Goal: Task Accomplishment & Management: Use online tool/utility

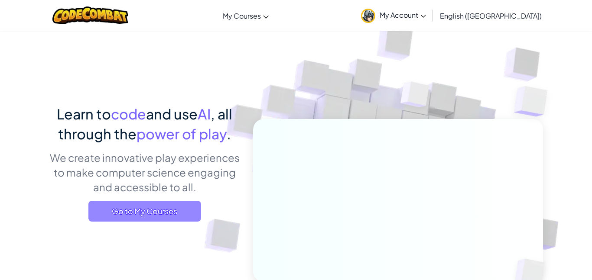
click at [140, 211] on span "Go to My Courses" at bounding box center [144, 211] width 113 height 21
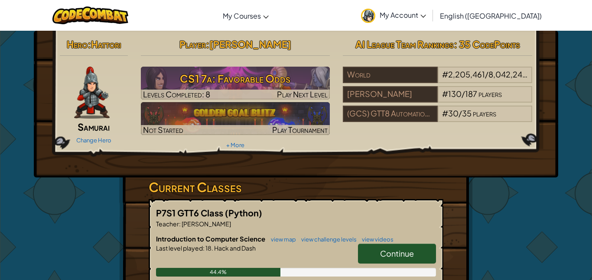
click at [365, 254] on link "Continue" at bounding box center [397, 254] width 78 height 20
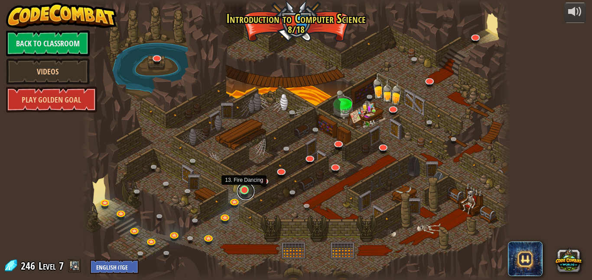
click at [245, 192] on link at bounding box center [245, 191] width 17 height 17
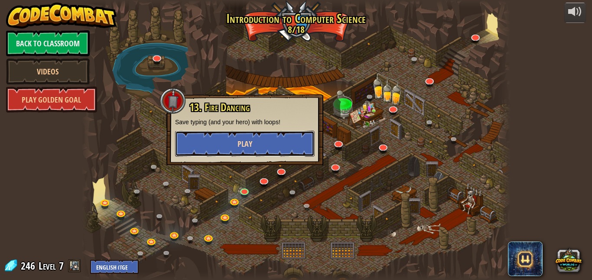
click at [221, 139] on button "Play" at bounding box center [245, 144] width 140 height 26
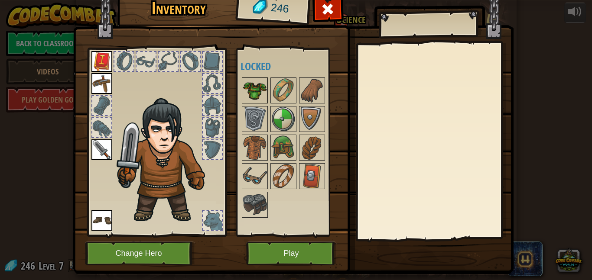
click at [252, 100] on img at bounding box center [255, 90] width 24 height 24
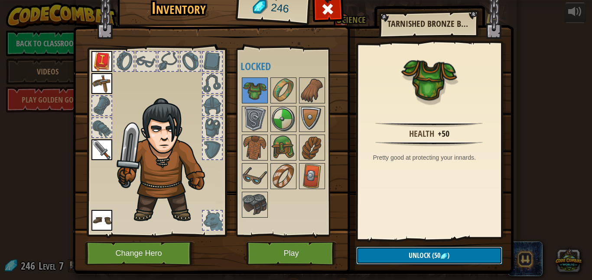
click at [389, 260] on button "Unlock (50 )" at bounding box center [429, 256] width 146 height 18
click at [403, 258] on button "Confirm" at bounding box center [429, 256] width 146 height 18
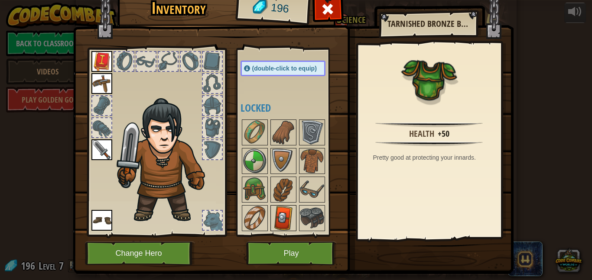
scroll to position [13, 0]
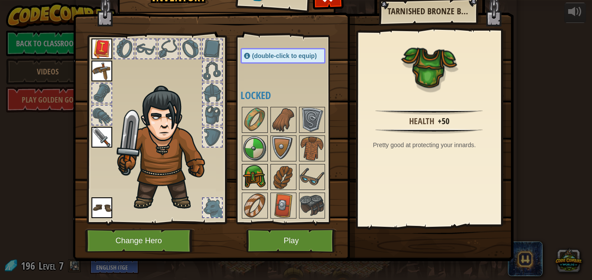
click at [260, 169] on img at bounding box center [255, 177] width 24 height 24
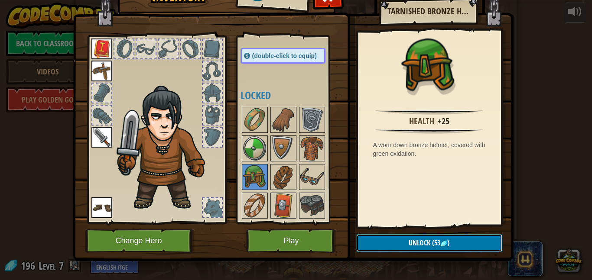
click at [461, 241] on button "Unlock (53 )" at bounding box center [429, 243] width 146 height 18
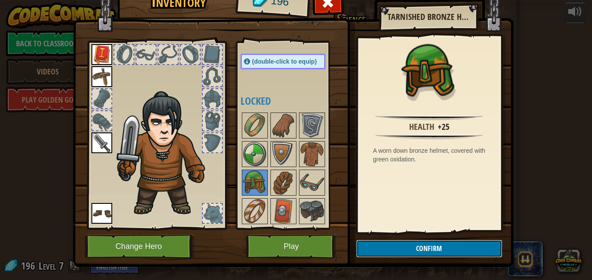
scroll to position [0, 0]
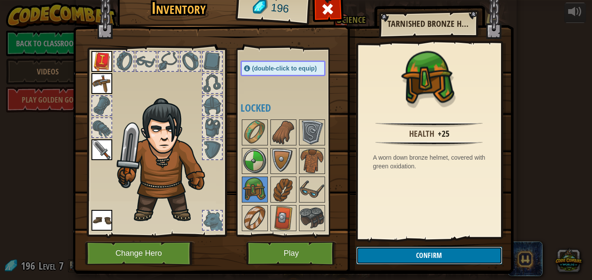
click at [466, 254] on button "Confirm" at bounding box center [429, 256] width 146 height 18
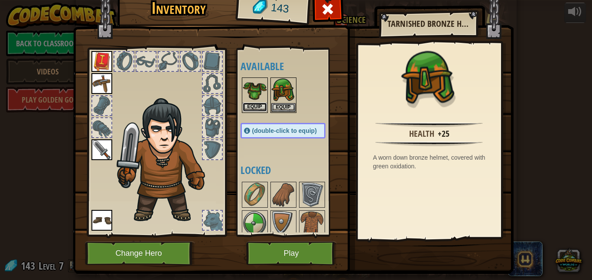
click at [257, 111] on button "Equip" at bounding box center [255, 107] width 24 height 9
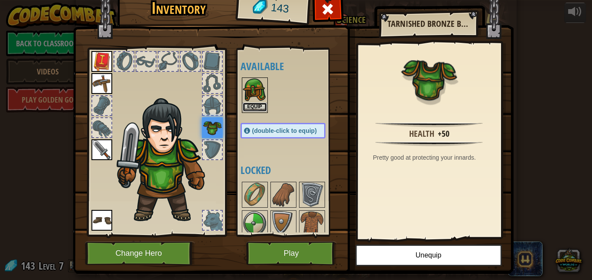
click at [247, 106] on button "Equip" at bounding box center [255, 107] width 24 height 9
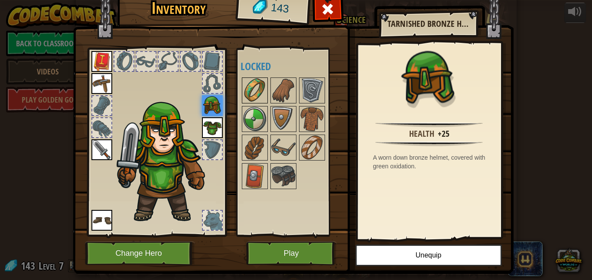
click at [255, 87] on img at bounding box center [255, 90] width 24 height 24
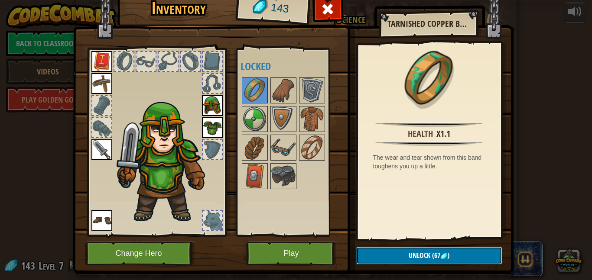
click at [395, 255] on button "Unlock (67 )" at bounding box center [429, 256] width 146 height 18
click at [379, 255] on button "Confirm" at bounding box center [429, 256] width 146 height 18
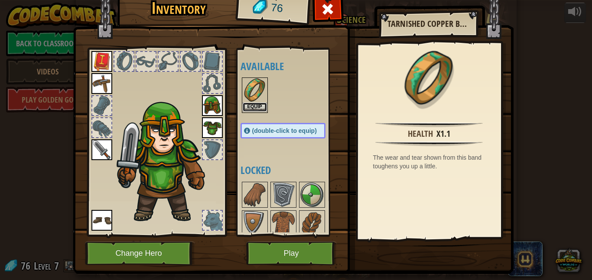
click at [261, 106] on button "Equip" at bounding box center [255, 107] width 24 height 9
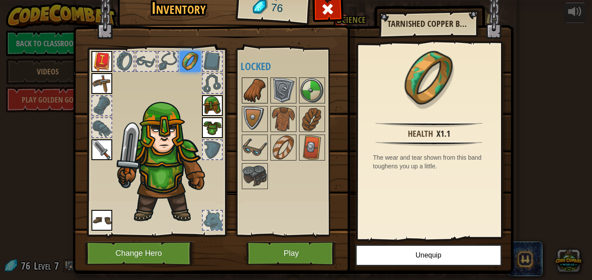
click at [259, 88] on img at bounding box center [255, 90] width 24 height 24
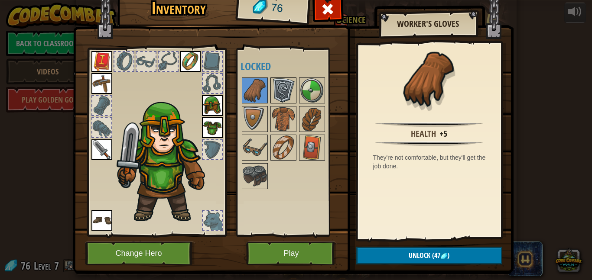
click at [287, 92] on img at bounding box center [283, 90] width 24 height 24
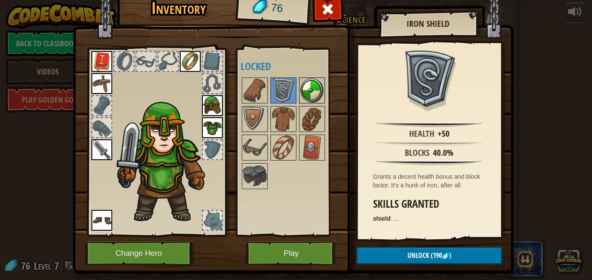
click at [313, 91] on img at bounding box center [312, 90] width 24 height 24
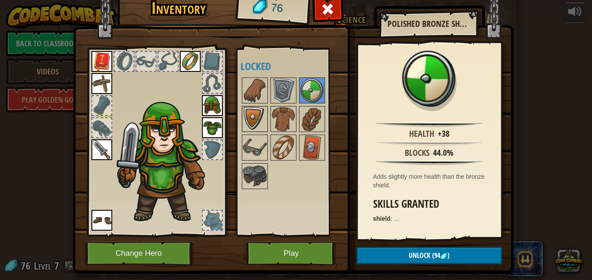
click at [248, 117] on img at bounding box center [255, 119] width 24 height 24
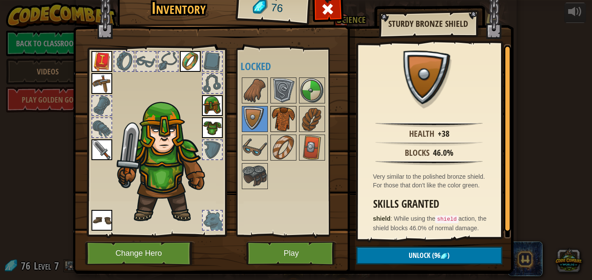
click at [276, 122] on img at bounding box center [283, 119] width 24 height 24
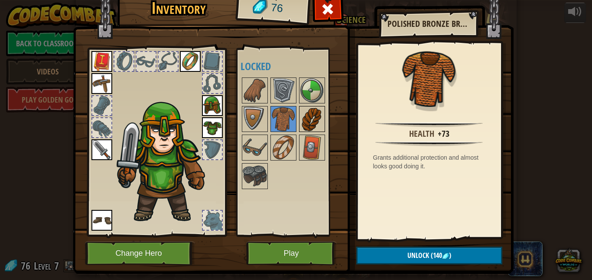
click at [304, 122] on img at bounding box center [312, 119] width 24 height 24
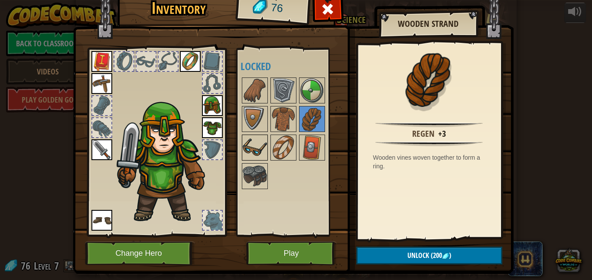
click at [260, 142] on img at bounding box center [255, 148] width 24 height 24
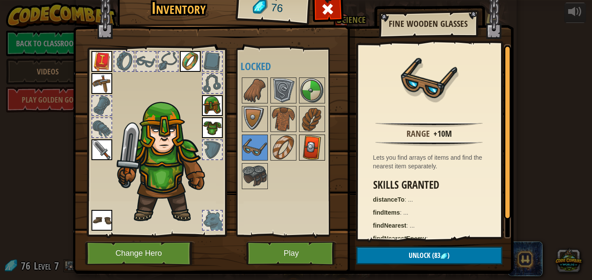
click at [303, 149] on img at bounding box center [312, 148] width 24 height 24
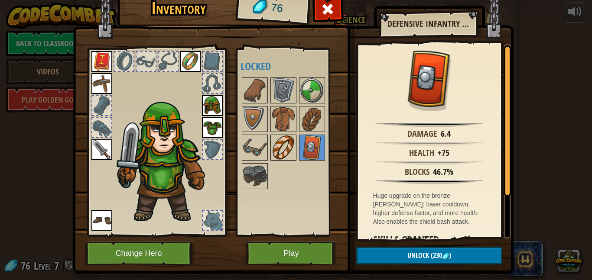
click at [291, 149] on img at bounding box center [283, 148] width 24 height 24
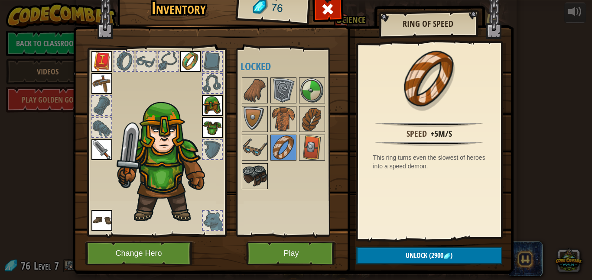
click at [257, 174] on img at bounding box center [255, 176] width 24 height 24
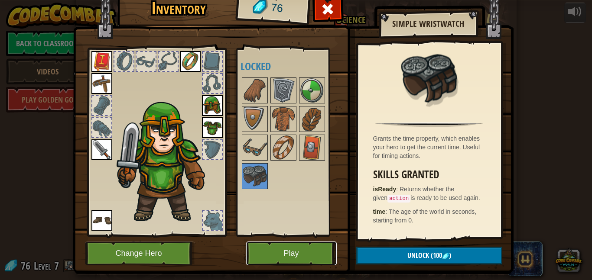
click at [258, 255] on button "Play" at bounding box center [291, 254] width 91 height 24
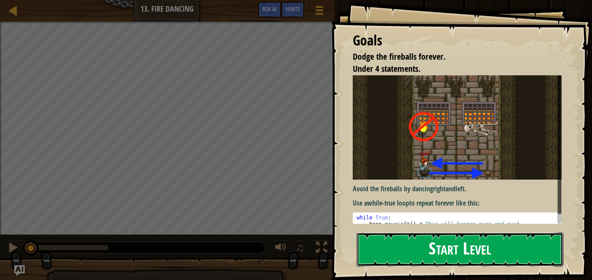
click at [395, 241] on button "Start Level" at bounding box center [460, 250] width 207 height 34
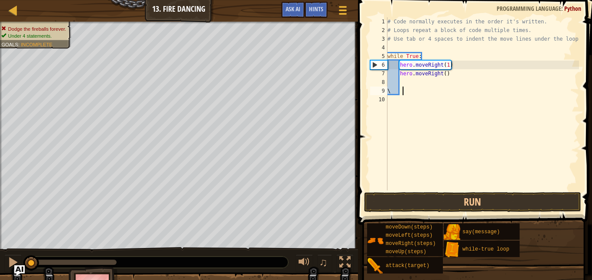
type textarea "\\"
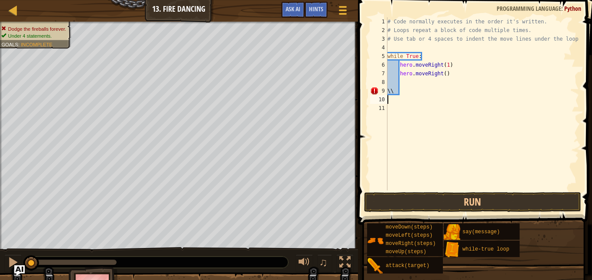
scroll to position [4, 0]
type textarea "\"
click at [467, 203] on button "Run" at bounding box center [472, 202] width 217 height 20
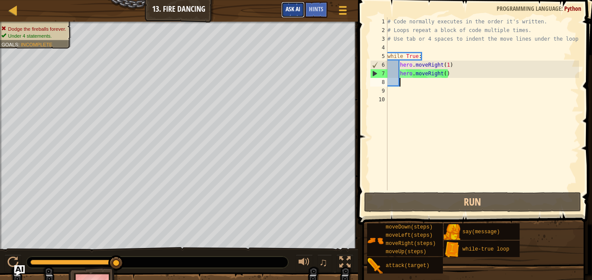
click at [299, 6] on span "Ask AI" at bounding box center [293, 9] width 15 height 8
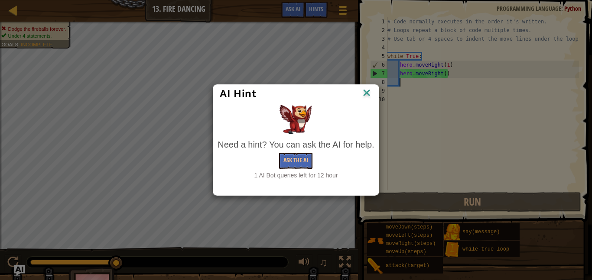
click at [364, 92] on img at bounding box center [366, 93] width 11 height 13
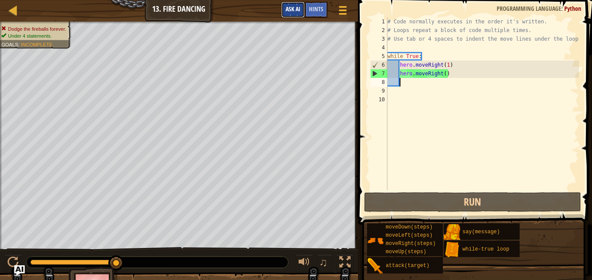
click at [291, 16] on button "Ask AI" at bounding box center [292, 10] width 23 height 16
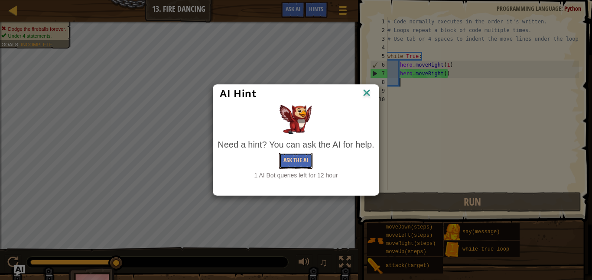
click at [285, 160] on button "Ask the AI" at bounding box center [295, 161] width 33 height 16
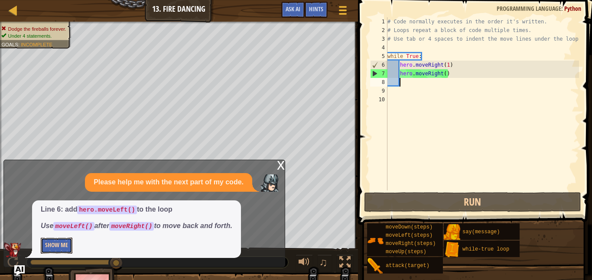
click at [56, 248] on button "Show Me" at bounding box center [57, 246] width 32 height 16
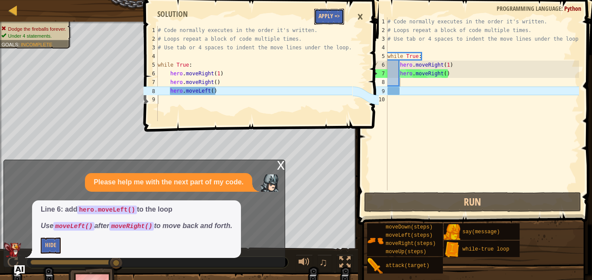
click at [329, 15] on button "Apply =>" at bounding box center [329, 17] width 30 height 16
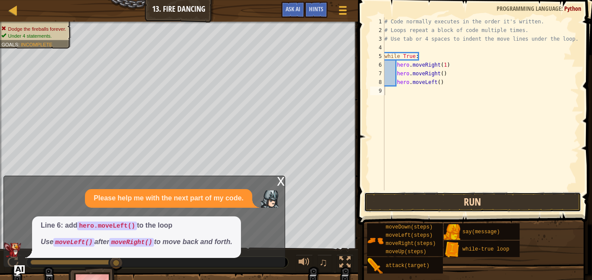
click at [413, 208] on button "Run" at bounding box center [472, 202] width 217 height 20
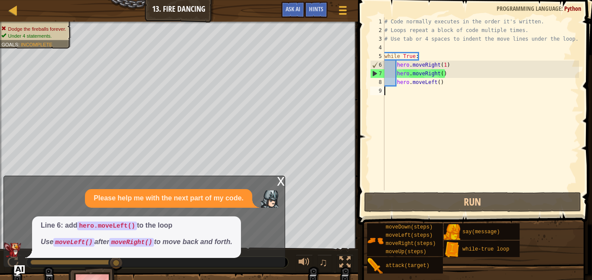
click at [280, 181] on div "x" at bounding box center [281, 180] width 8 height 9
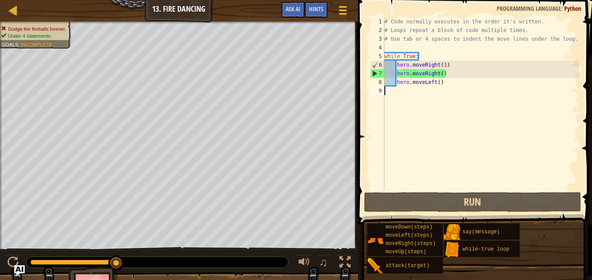
click at [407, 96] on div "# Code normally executes in the order it's written. # Loops repeat a block of c…" at bounding box center [481, 112] width 196 height 191
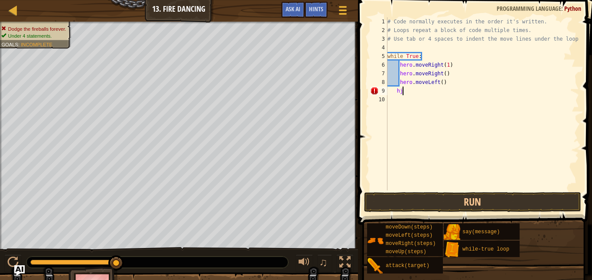
type textarea "h"
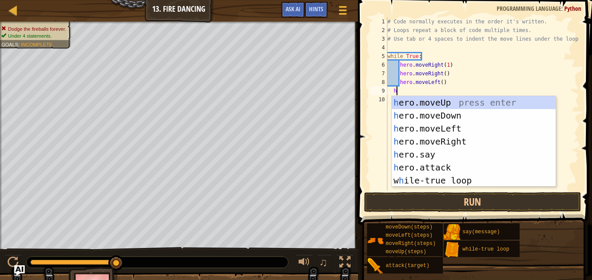
scroll to position [4, 1]
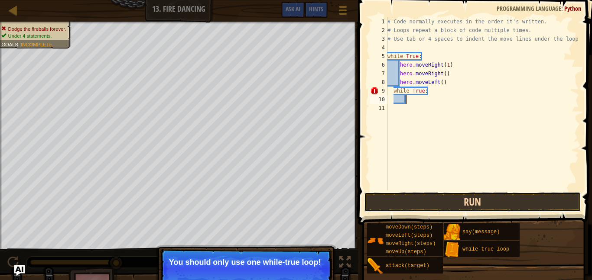
click at [391, 205] on button "Run" at bounding box center [472, 202] width 217 height 20
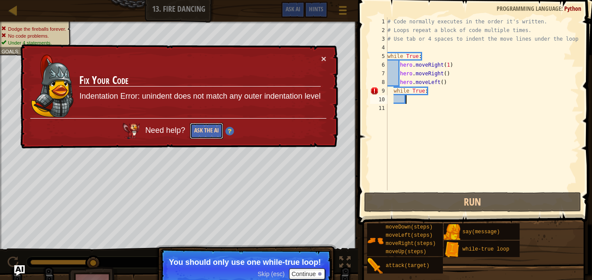
click at [208, 131] on button "Ask the AI" at bounding box center [206, 131] width 33 height 16
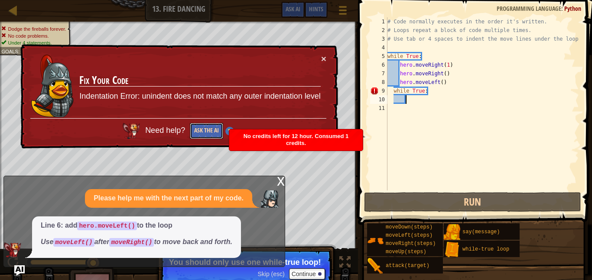
click at [197, 130] on button "Ask the AI" at bounding box center [206, 131] width 33 height 16
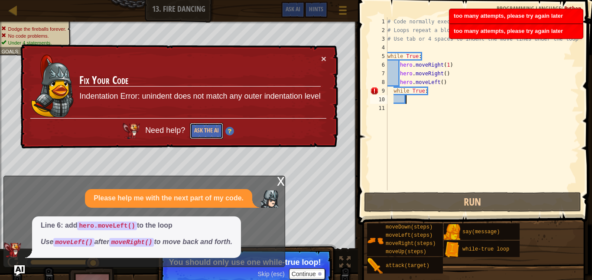
click at [197, 130] on button "Ask the AI" at bounding box center [206, 131] width 33 height 16
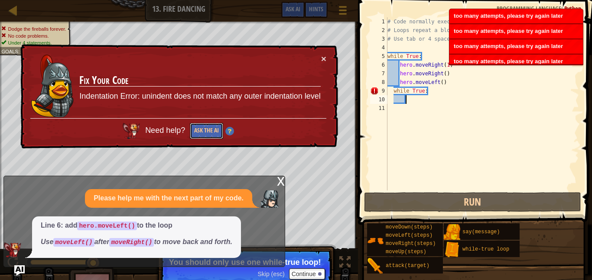
click at [197, 130] on button "Ask the AI" at bounding box center [206, 131] width 33 height 16
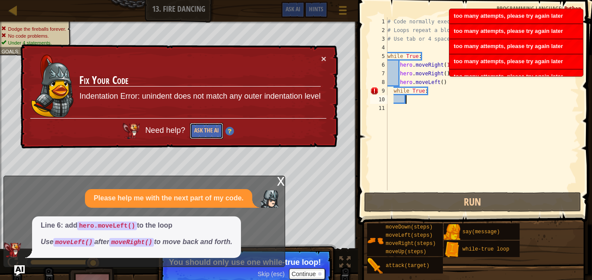
click at [197, 130] on button "Ask the AI" at bounding box center [206, 131] width 33 height 16
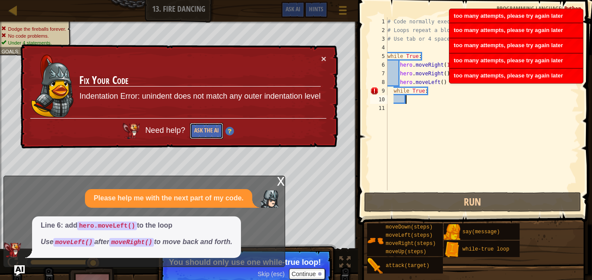
click at [197, 130] on button "Ask the AI" at bounding box center [206, 131] width 33 height 16
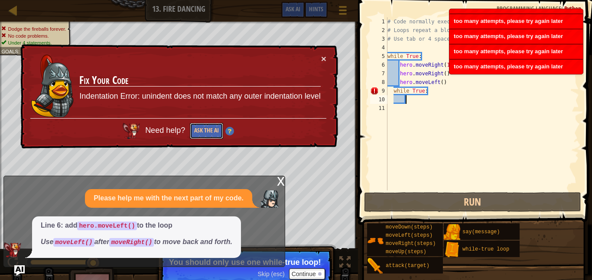
click at [197, 130] on button "Ask the AI" at bounding box center [206, 131] width 33 height 16
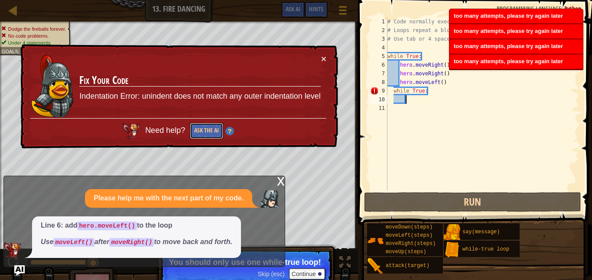
click at [197, 130] on button "Ask the AI" at bounding box center [206, 131] width 33 height 16
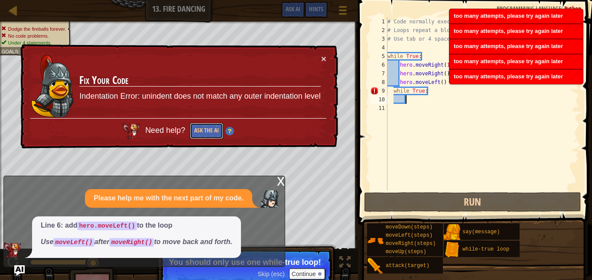
click at [197, 130] on button "Ask the AI" at bounding box center [206, 131] width 33 height 16
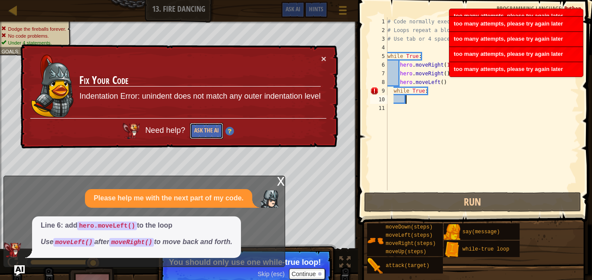
click at [197, 130] on button "Ask the AI" at bounding box center [206, 131] width 33 height 16
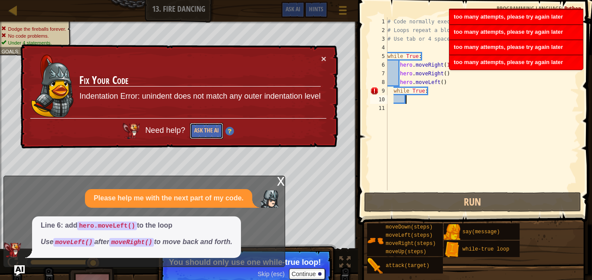
click at [197, 130] on button "Ask the AI" at bounding box center [206, 131] width 33 height 16
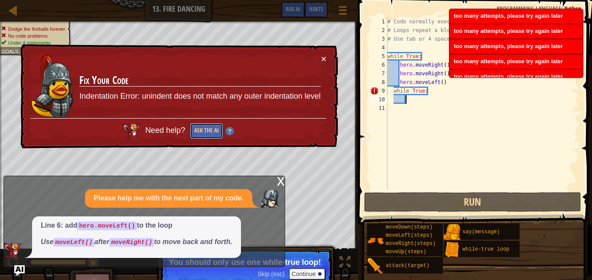
click at [197, 130] on button "Ask the AI" at bounding box center [206, 131] width 33 height 16
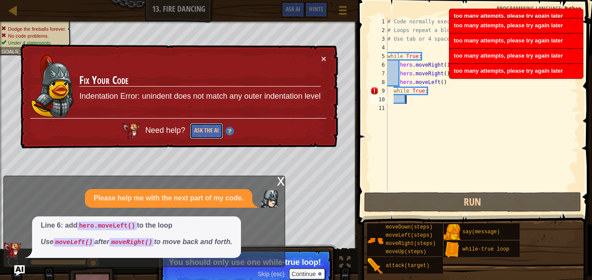
click at [197, 130] on button "Ask the AI" at bounding box center [206, 131] width 33 height 16
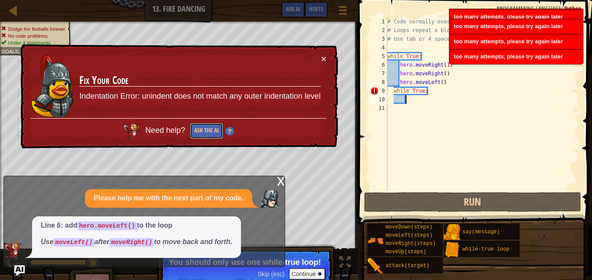
click at [197, 130] on button "Ask the AI" at bounding box center [206, 131] width 33 height 16
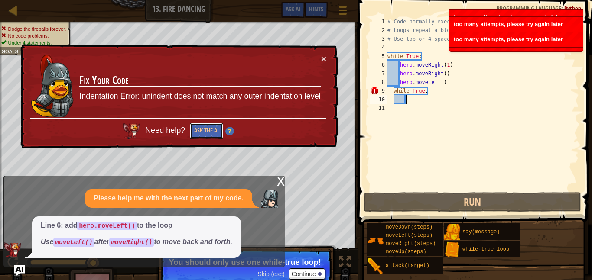
click at [197, 130] on button "Ask the AI" at bounding box center [206, 131] width 33 height 16
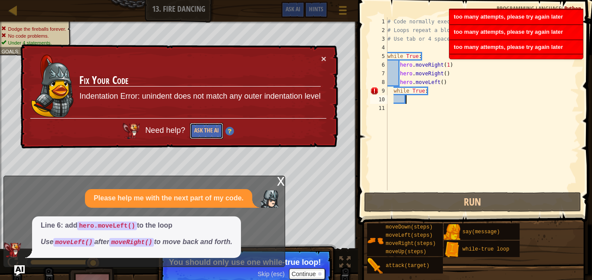
click at [197, 130] on button "Ask the AI" at bounding box center [206, 131] width 33 height 16
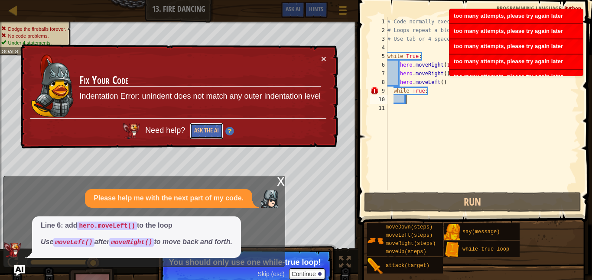
click at [197, 130] on button "Ask the AI" at bounding box center [206, 131] width 33 height 16
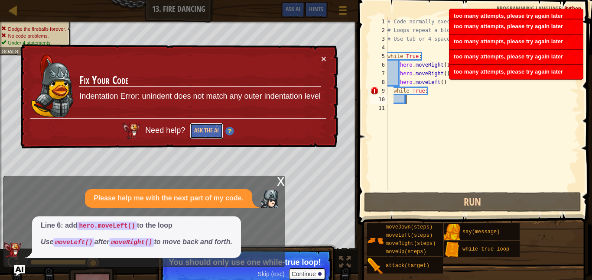
click at [197, 130] on button "Ask the AI" at bounding box center [206, 131] width 33 height 16
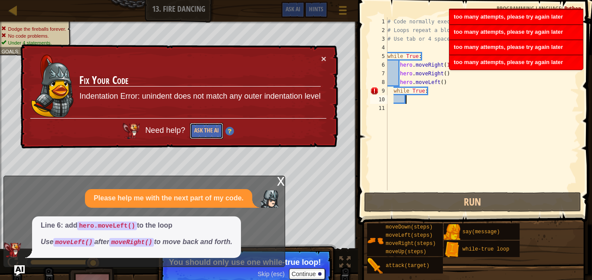
click at [197, 130] on button "Ask the AI" at bounding box center [206, 131] width 33 height 16
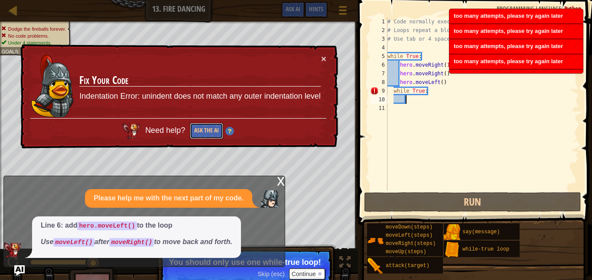
click at [197, 130] on button "Ask the AI" at bounding box center [206, 131] width 33 height 16
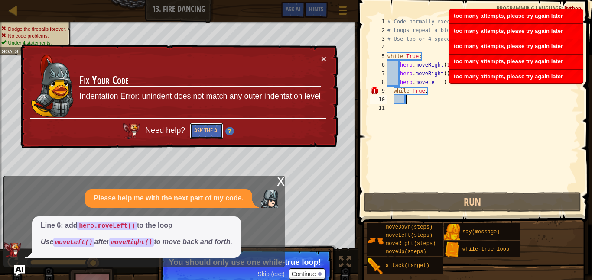
click at [197, 130] on button "Ask the AI" at bounding box center [206, 131] width 33 height 16
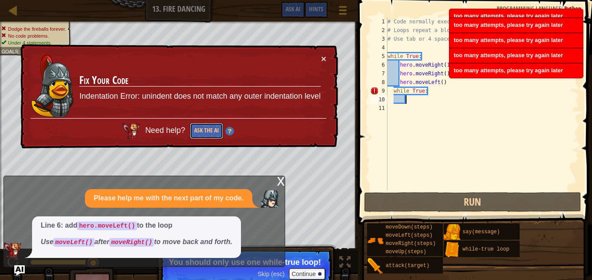
click at [197, 130] on button "Ask the AI" at bounding box center [206, 131] width 33 height 16
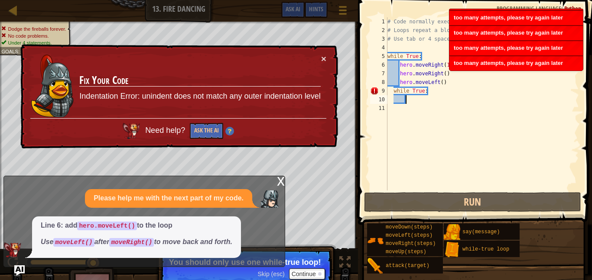
click at [435, 97] on div "# Code normally executes in the order it's written. # Loops repeat a block of c…" at bounding box center [482, 112] width 193 height 191
click at [441, 95] on div "# Code normally executes in the order it's written. # Loops repeat a block of c…" at bounding box center [482, 112] width 193 height 191
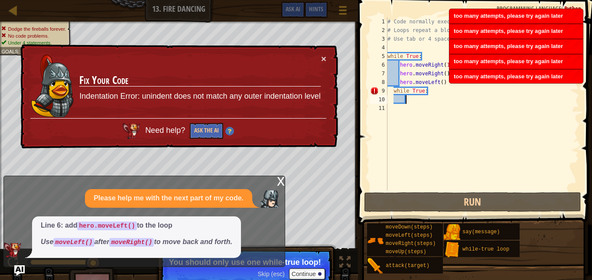
type textarea "\"
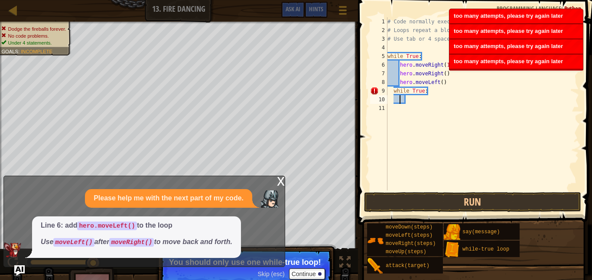
scroll to position [4, 0]
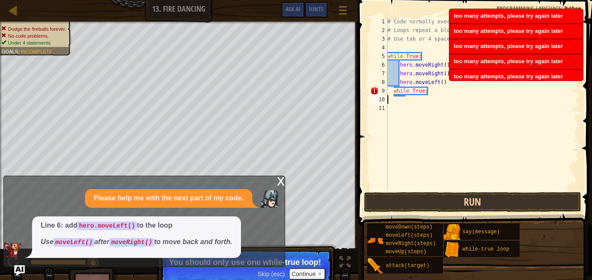
type textarea "while True:"
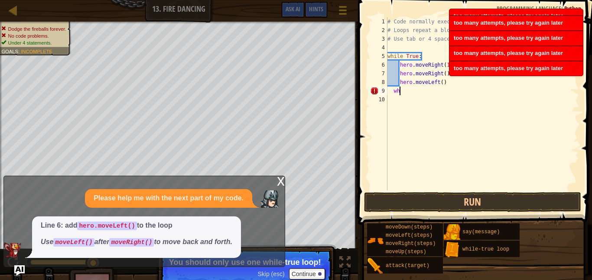
type textarea "w"
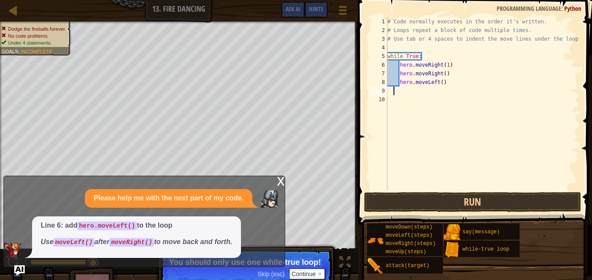
click at [440, 65] on div "# Code normally executes in the order it's written. # Loops repeat a block of c…" at bounding box center [482, 112] width 193 height 191
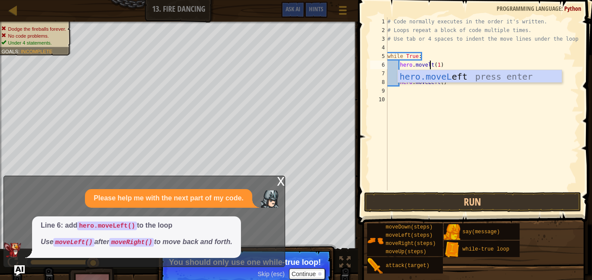
scroll to position [4, 6]
click at [456, 79] on div "hero.moveL eft press enter" at bounding box center [480, 89] width 164 height 39
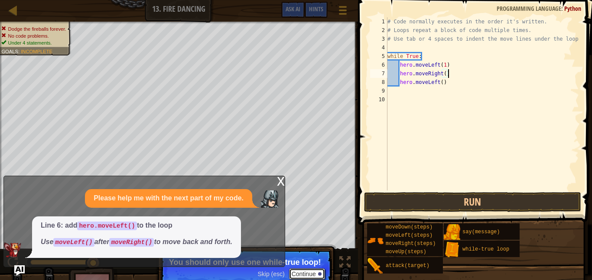
click at [299, 274] on button "Continue" at bounding box center [307, 274] width 36 height 11
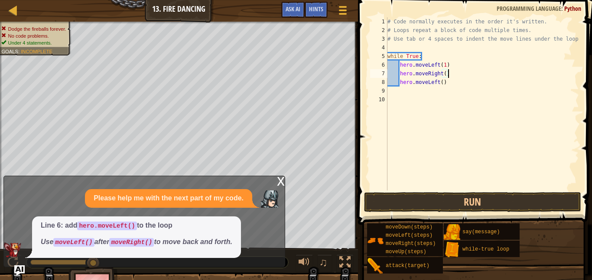
scroll to position [4, 8]
click at [402, 203] on button "Run" at bounding box center [472, 202] width 217 height 20
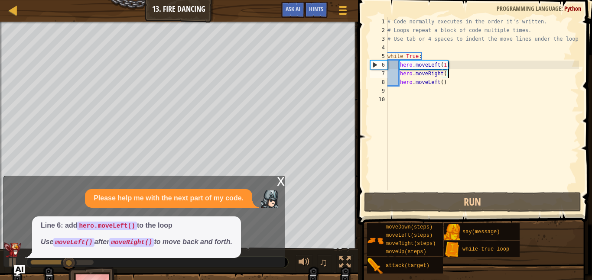
click at [281, 181] on div "x" at bounding box center [281, 180] width 8 height 9
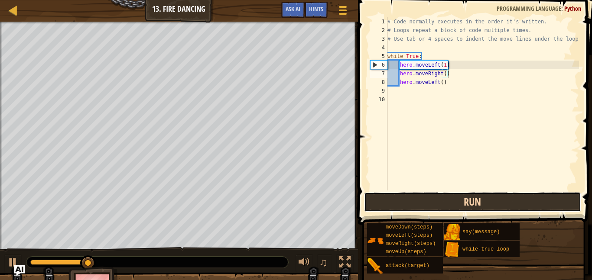
click at [416, 207] on button "Run" at bounding box center [472, 202] width 217 height 20
click at [416, 207] on button "Running" at bounding box center [472, 202] width 217 height 20
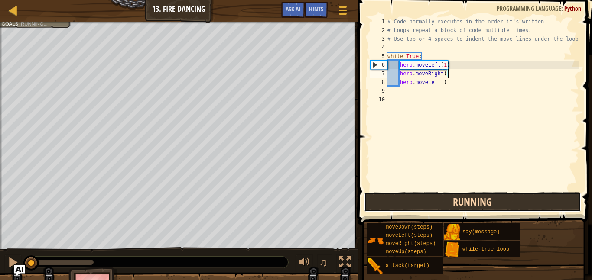
click at [416, 207] on button "Running" at bounding box center [472, 202] width 217 height 20
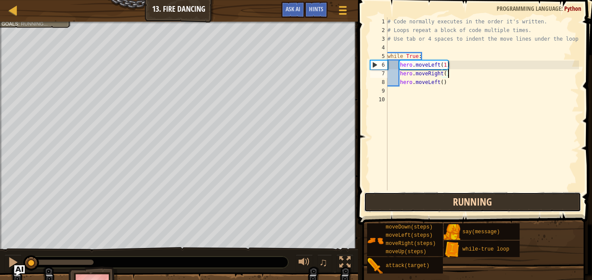
click at [416, 207] on button "Running" at bounding box center [472, 202] width 217 height 20
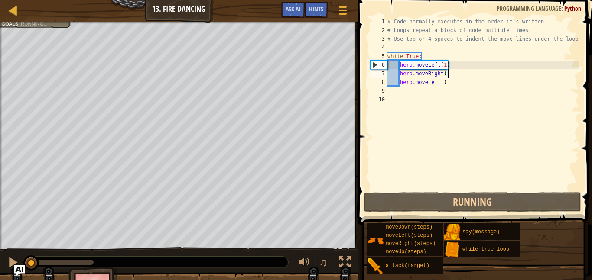
click at [444, 64] on div "# Code normally executes in the order it's written. # Loops repeat a block of c…" at bounding box center [482, 112] width 193 height 191
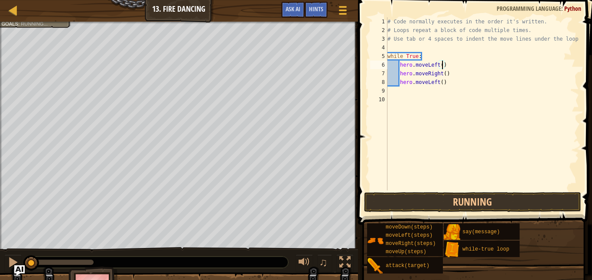
scroll to position [4, 9]
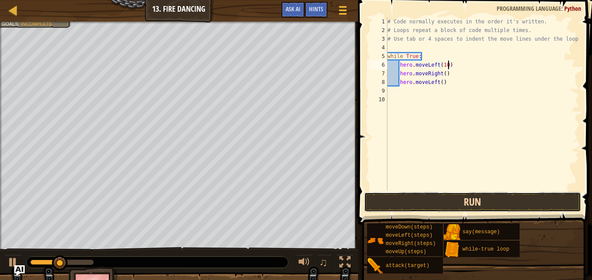
click at [483, 203] on button "Run" at bounding box center [472, 202] width 217 height 20
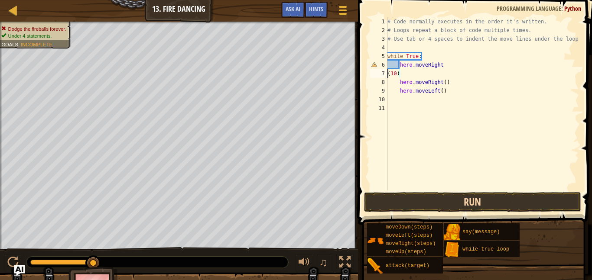
scroll to position [4, 1]
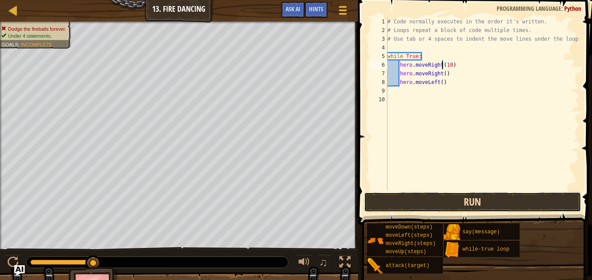
click at [484, 200] on button "Run" at bounding box center [472, 202] width 217 height 20
type textarea "hero.moveRight"
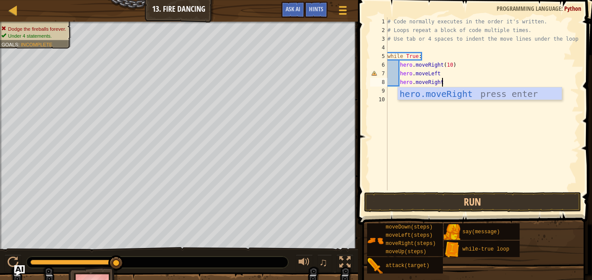
scroll to position [4, 1]
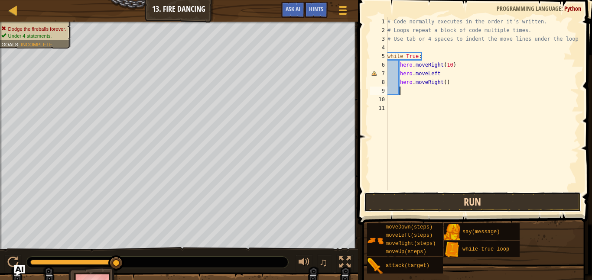
click at [483, 196] on button "Run" at bounding box center [472, 202] width 217 height 20
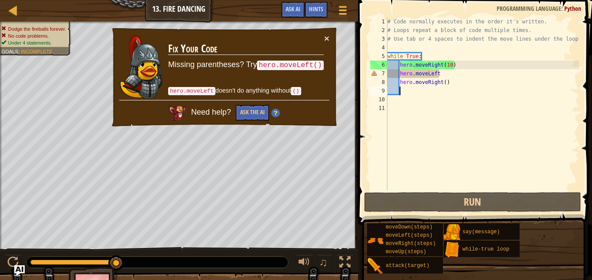
click at [454, 75] on div "# Code normally executes in the order it's written. # Loops repeat a block of c…" at bounding box center [482, 112] width 193 height 191
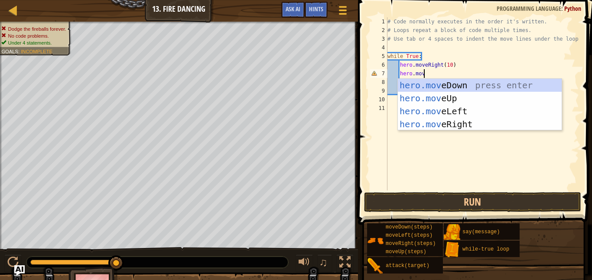
scroll to position [4, 5]
type textarea "hero.mover"
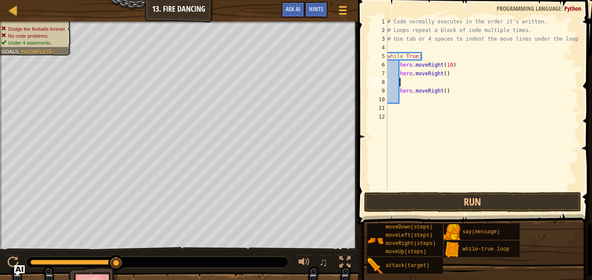
scroll to position [4, 1]
click at [483, 196] on button "Run" at bounding box center [472, 202] width 217 height 20
